Goal: Task Accomplishment & Management: Complete application form

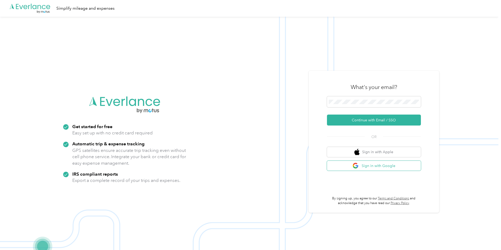
click at [374, 170] on button "Sign in with Google" at bounding box center [374, 166] width 94 height 10
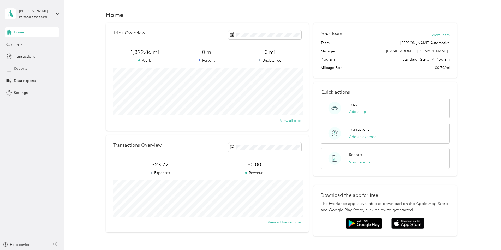
click at [26, 67] on span "Reports" at bounding box center [20, 68] width 13 height 5
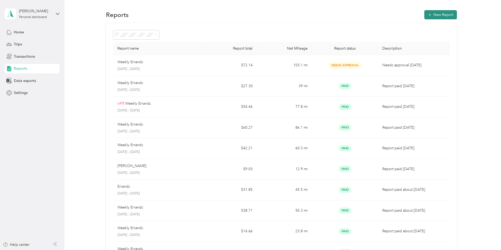
click at [439, 16] on button "New Report" at bounding box center [440, 14] width 33 height 9
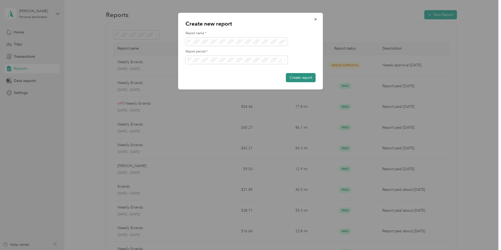
click at [308, 78] on button "Create report" at bounding box center [301, 77] width 30 height 9
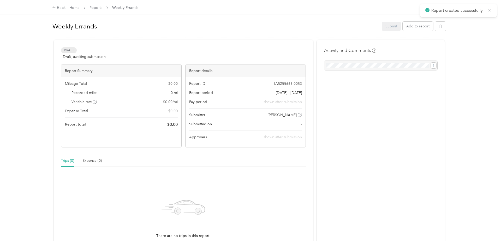
scroll to position [4, 0]
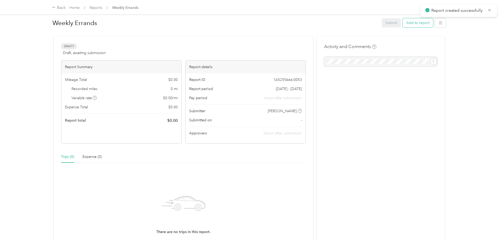
click at [416, 23] on button "Add to report" at bounding box center [418, 22] width 31 height 9
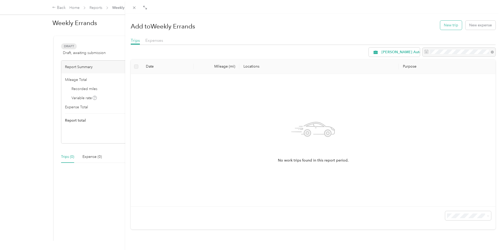
drag, startPoint x: 444, startPoint y: 29, endPoint x: 435, endPoint y: 51, distance: 23.5
click at [444, 29] on div "Add to Weekly Errands New trip New expense" at bounding box center [313, 24] width 365 height 15
click at [451, 24] on button "New trip" at bounding box center [451, 25] width 22 height 9
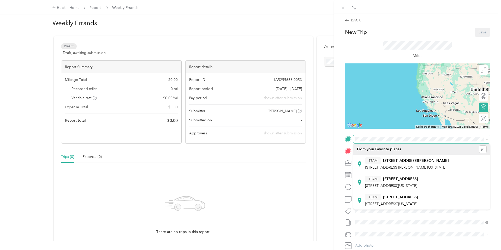
scroll to position [0, 0]
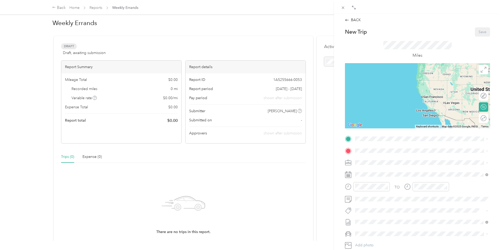
click at [394, 164] on div "TEAM [STREET_ADDRESS][GEOGRAPHIC_DATA][PERSON_NAME][STREET_ADDRESS][PERSON_NAME…" at bounding box center [407, 163] width 84 height 13
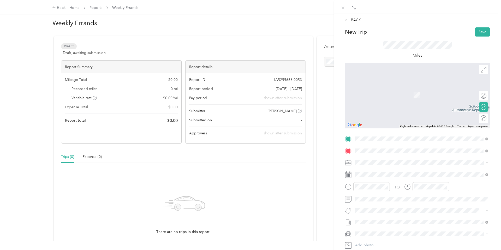
click at [416, 168] on span "[STREET_ADDRESS][US_STATE]" at bounding box center [391, 169] width 52 height 5
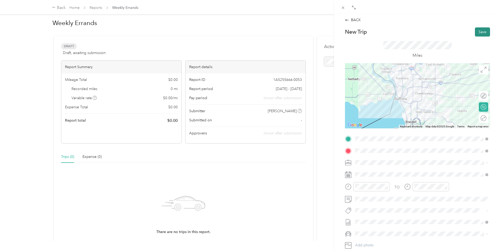
click at [481, 34] on button "Save" at bounding box center [482, 31] width 15 height 9
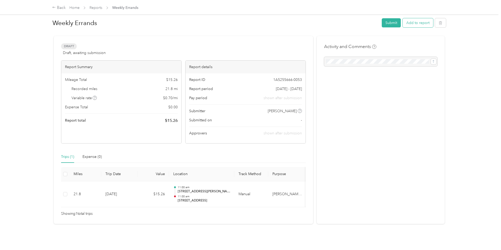
click at [408, 23] on button "Add to report" at bounding box center [418, 22] width 31 height 9
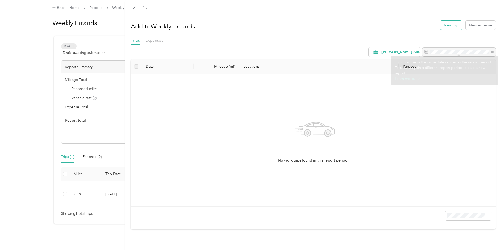
click at [450, 25] on button "New trip" at bounding box center [451, 25] width 22 height 9
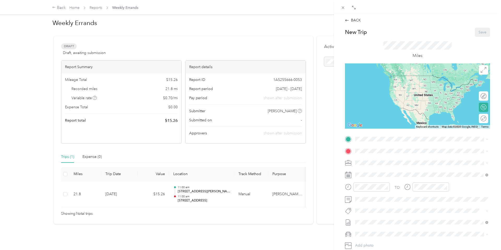
click at [400, 161] on div "TEAM [STREET_ADDRESS][PERSON_NAME]" at bounding box center [407, 159] width 84 height 7
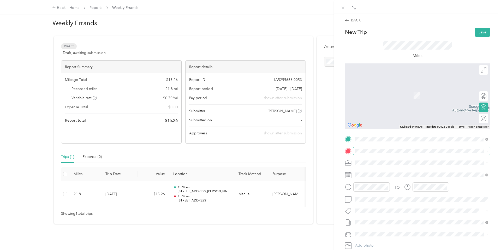
click at [363, 147] on span at bounding box center [421, 151] width 137 height 8
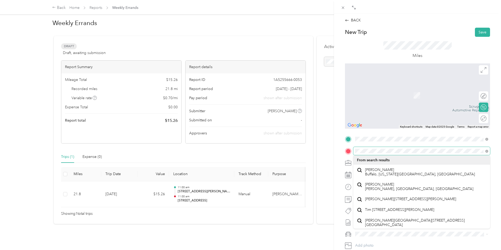
click at [341, 150] on form "New Trip Save This trip cannot be edited because it is either under review, app…" at bounding box center [417, 144] width 156 height 233
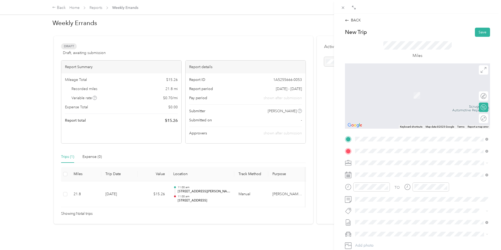
click at [395, 171] on span "[STREET_ADDRESS][PERSON_NAME][US_STATE]" at bounding box center [405, 169] width 81 height 5
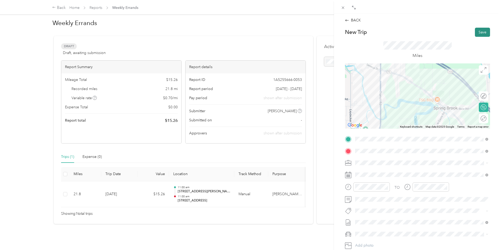
click at [484, 31] on button "Save" at bounding box center [482, 32] width 15 height 9
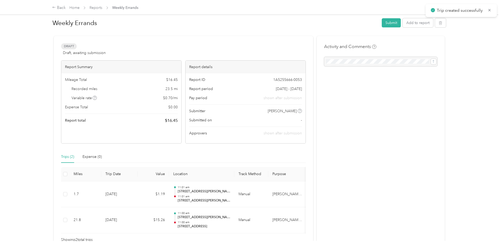
scroll to position [31, 0]
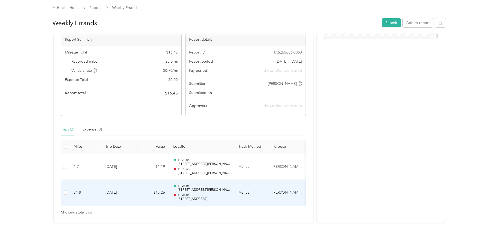
click at [227, 194] on p "11:00 am" at bounding box center [204, 195] width 53 height 4
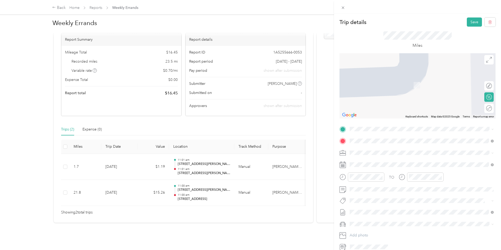
click at [392, 150] on span "[STREET_ADDRESS][PERSON_NAME][US_STATE]" at bounding box center [400, 147] width 81 height 5
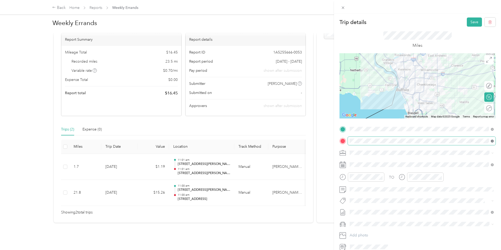
click at [494, 141] on span at bounding box center [422, 141] width 148 height 8
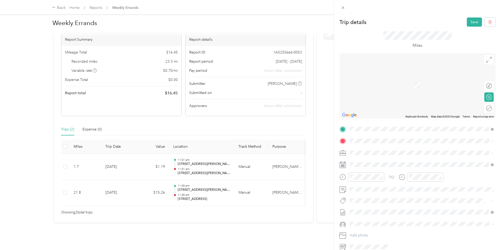
click at [412, 161] on span "[STREET_ADDRESS][US_STATE]" at bounding box center [386, 159] width 52 height 5
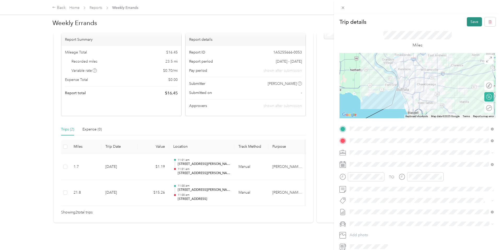
click at [470, 21] on button "Save" at bounding box center [474, 21] width 15 height 9
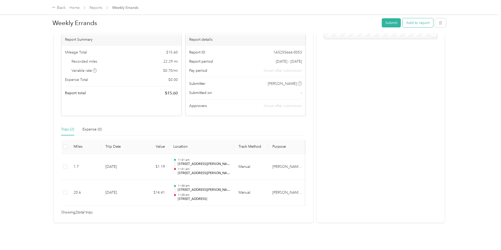
click at [419, 21] on button "Add to report" at bounding box center [418, 22] width 31 height 9
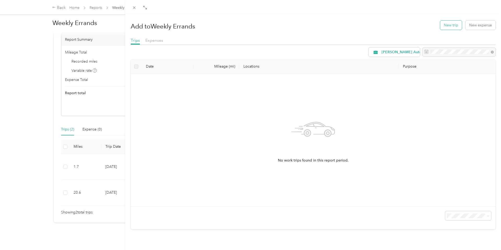
click at [454, 24] on button "New trip" at bounding box center [451, 25] width 22 height 9
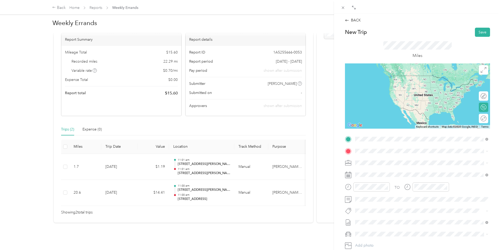
click at [413, 160] on span "[STREET_ADDRESS][US_STATE]" at bounding box center [391, 157] width 52 height 5
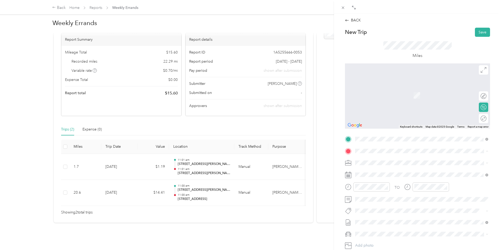
click at [395, 179] on span "[STREET_ADDRESS][PERSON_NAME][US_STATE]" at bounding box center [405, 179] width 81 height 4
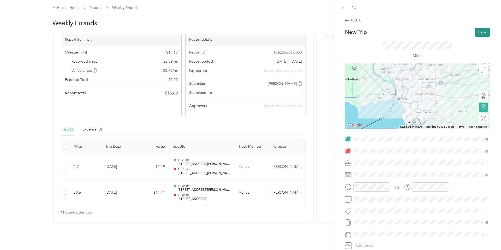
click at [486, 31] on button "Save" at bounding box center [482, 32] width 15 height 9
